Goal: Use online tool/utility

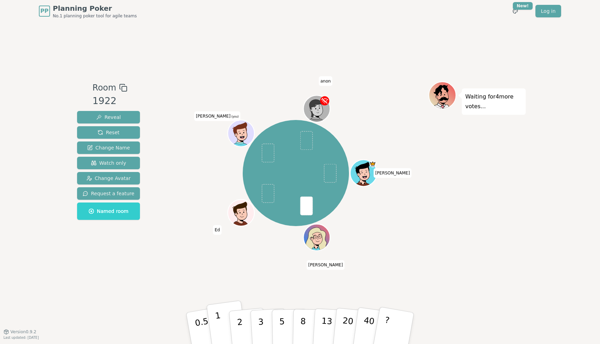
click at [219, 316] on button "1" at bounding box center [226, 329] width 41 height 56
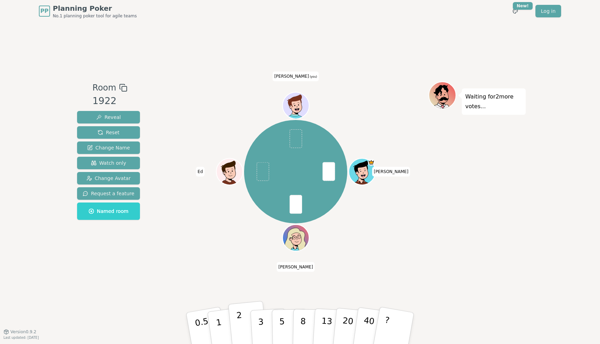
click at [240, 316] on p "2" at bounding box center [240, 330] width 9 height 38
click at [262, 323] on p "3" at bounding box center [262, 329] width 8 height 38
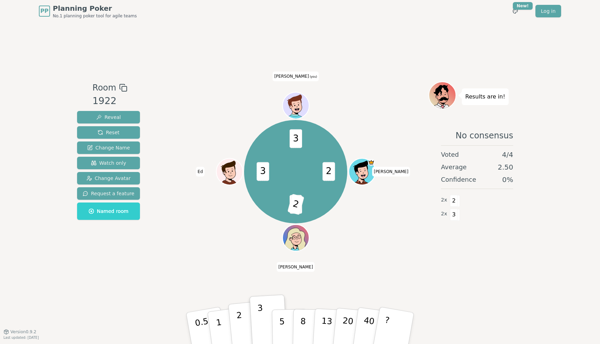
click at [234, 315] on button "2" at bounding box center [248, 328] width 40 height 55
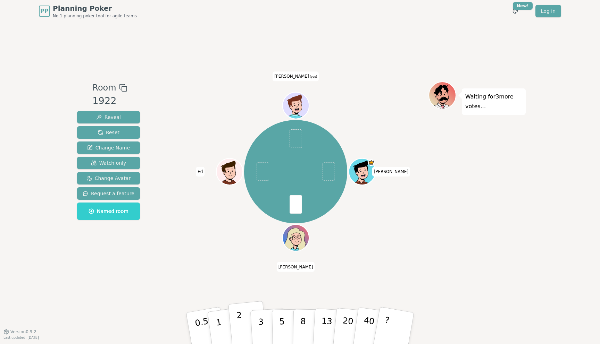
click at [247, 325] on button "2" at bounding box center [248, 328] width 40 height 55
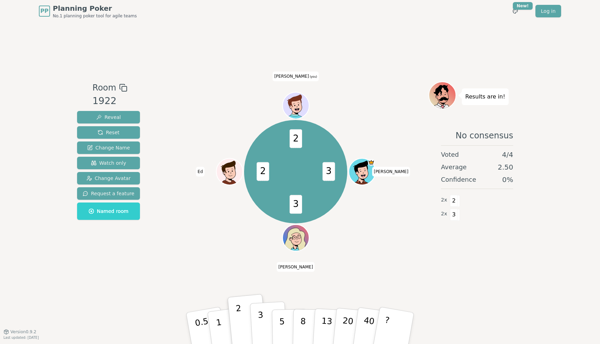
click at [257, 324] on button "3" at bounding box center [269, 329] width 38 height 54
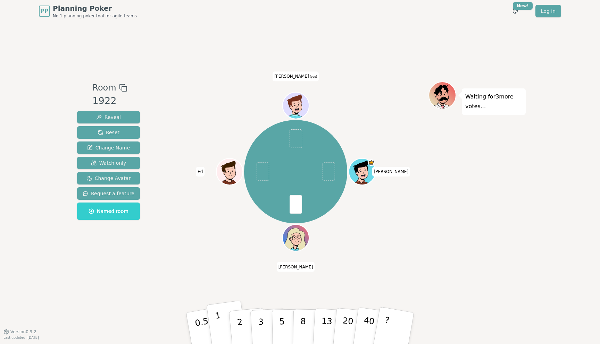
click at [222, 315] on button "1" at bounding box center [226, 329] width 41 height 56
